Goal: Transaction & Acquisition: Purchase product/service

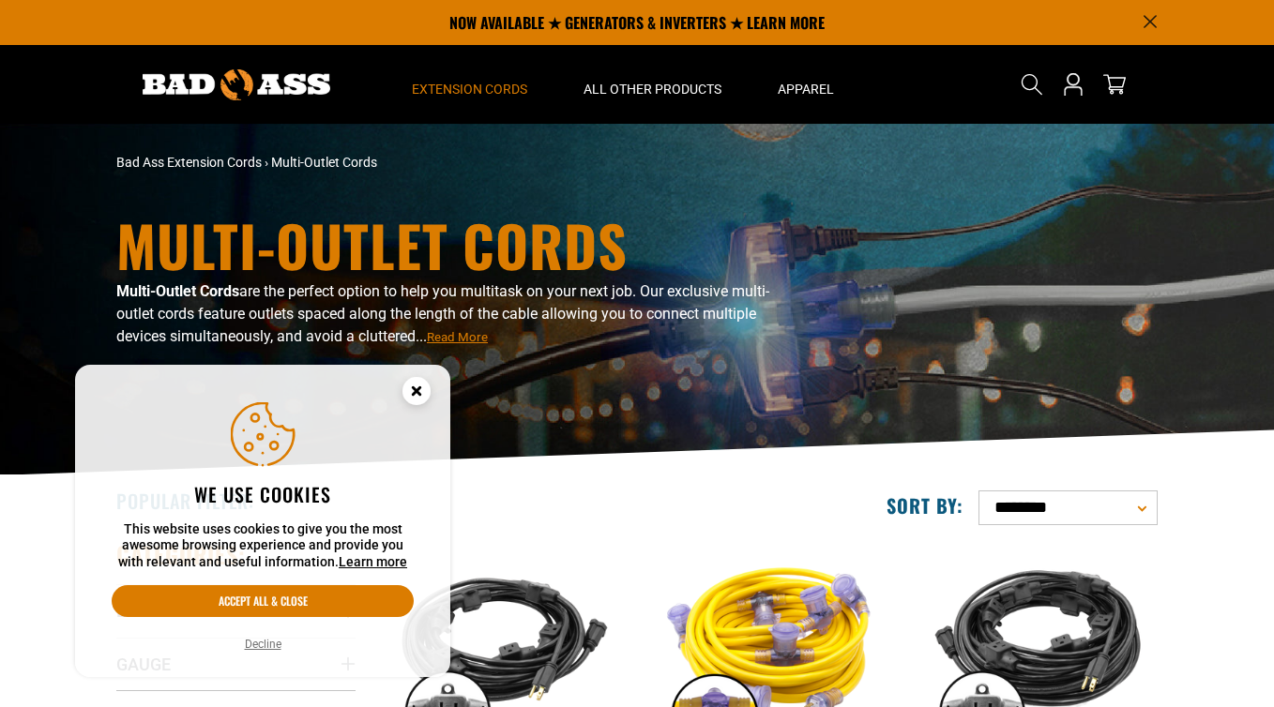
click at [416, 388] on icon "Cookie Consent" at bounding box center [416, 390] width 7 height 7
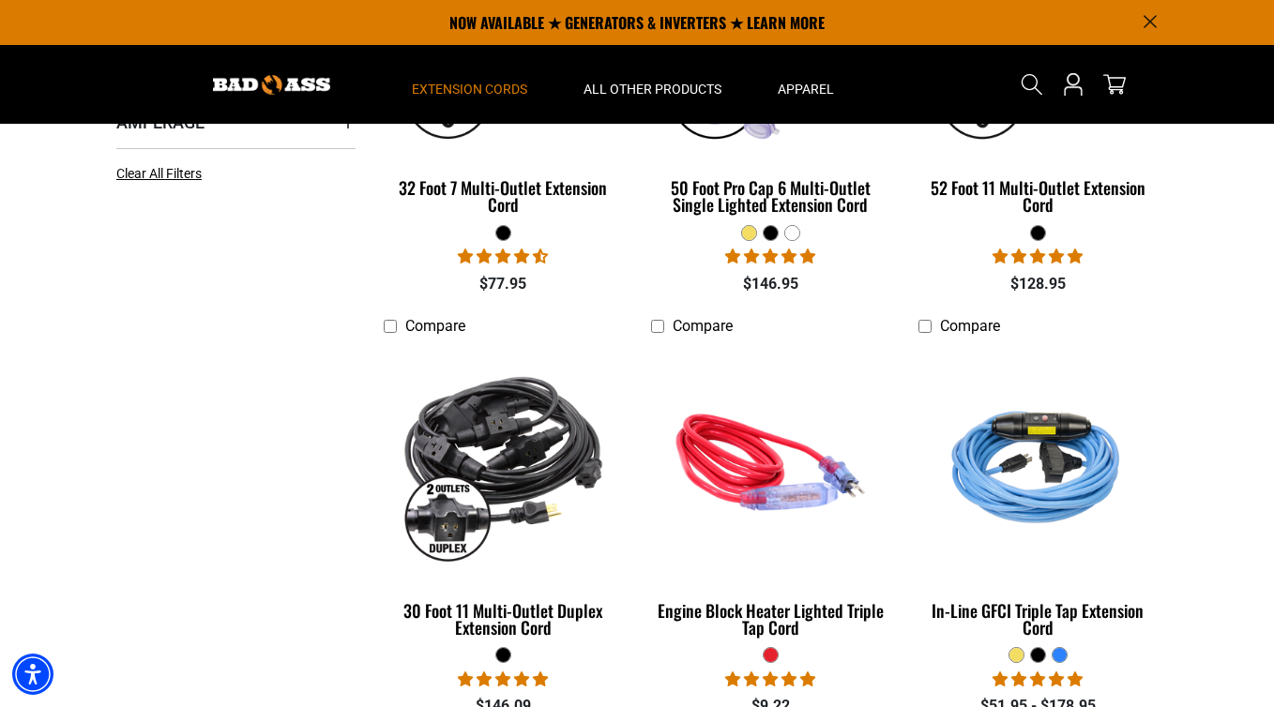
scroll to position [265, 0]
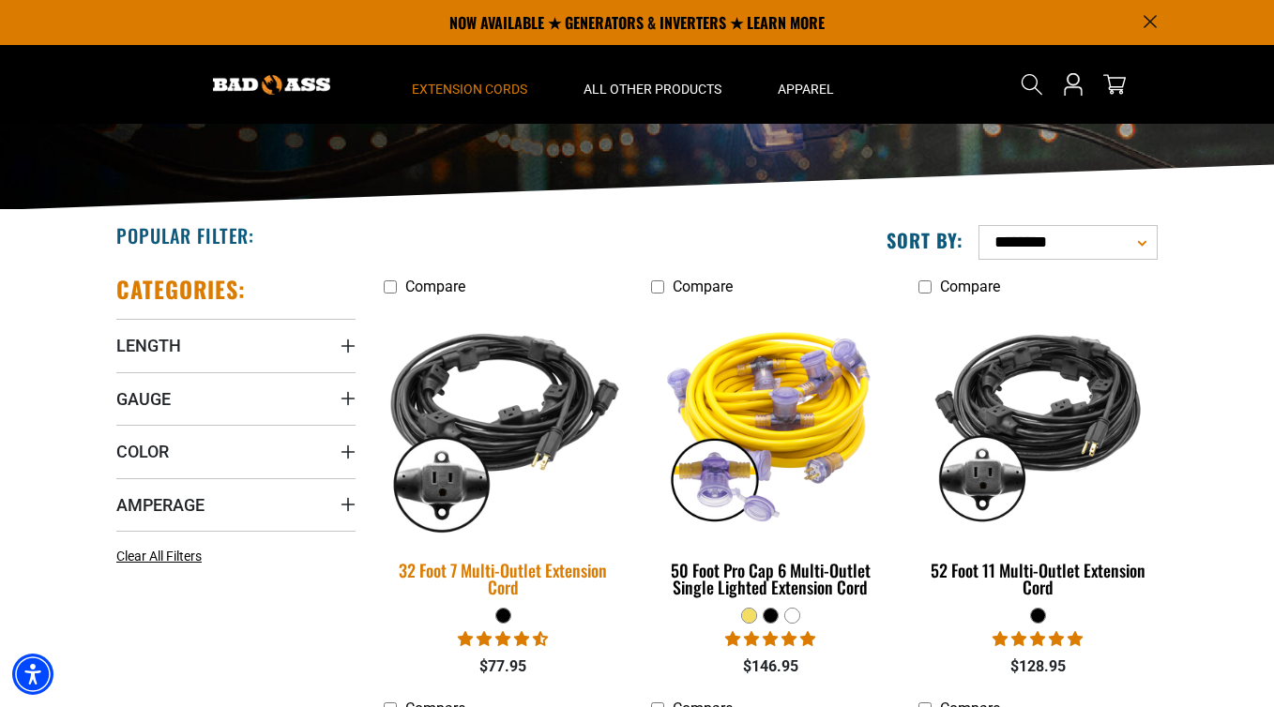
click at [454, 566] on div "32 Foot 7 Multi-Outlet Extension Cord" at bounding box center [503, 579] width 239 height 34
